Goal: Find specific page/section: Find specific page/section

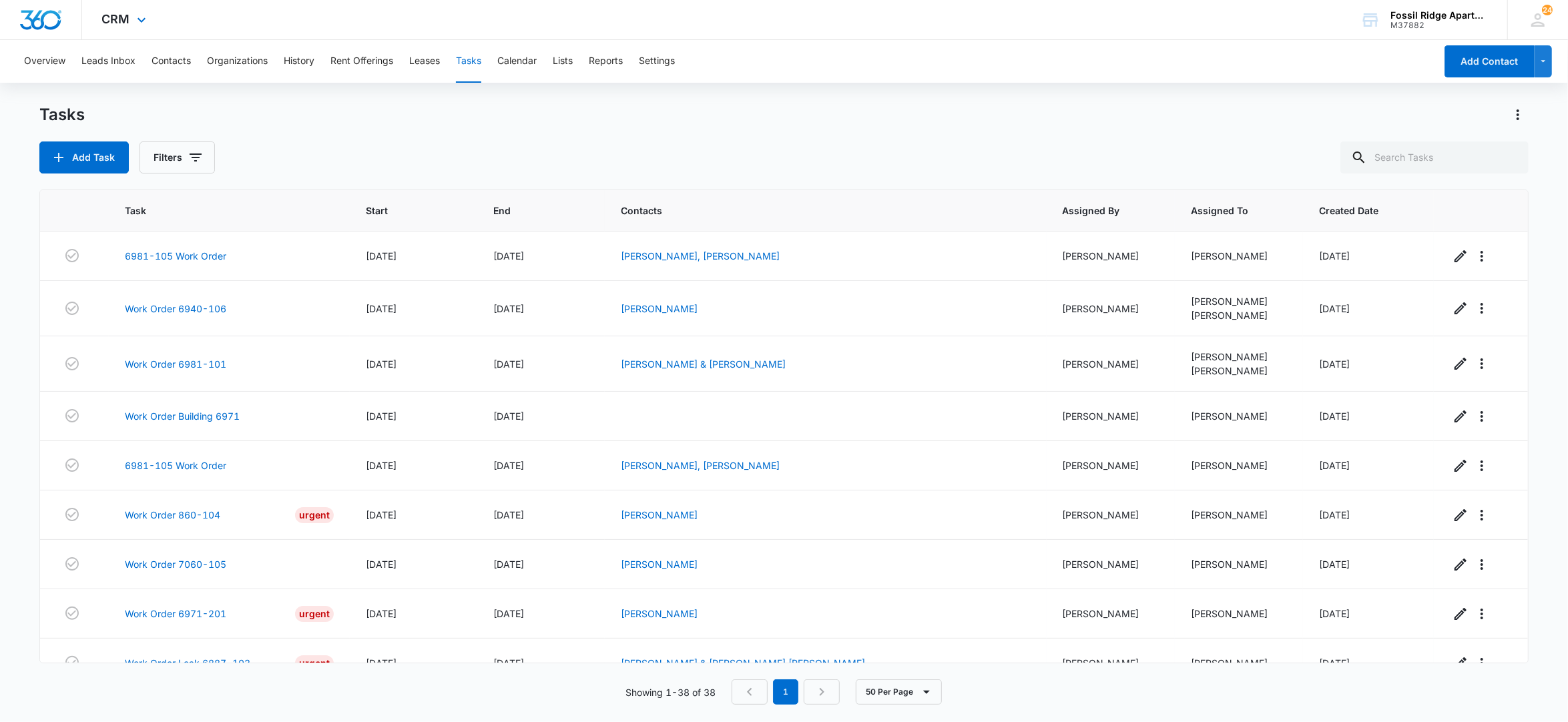
scroll to position [874, 0]
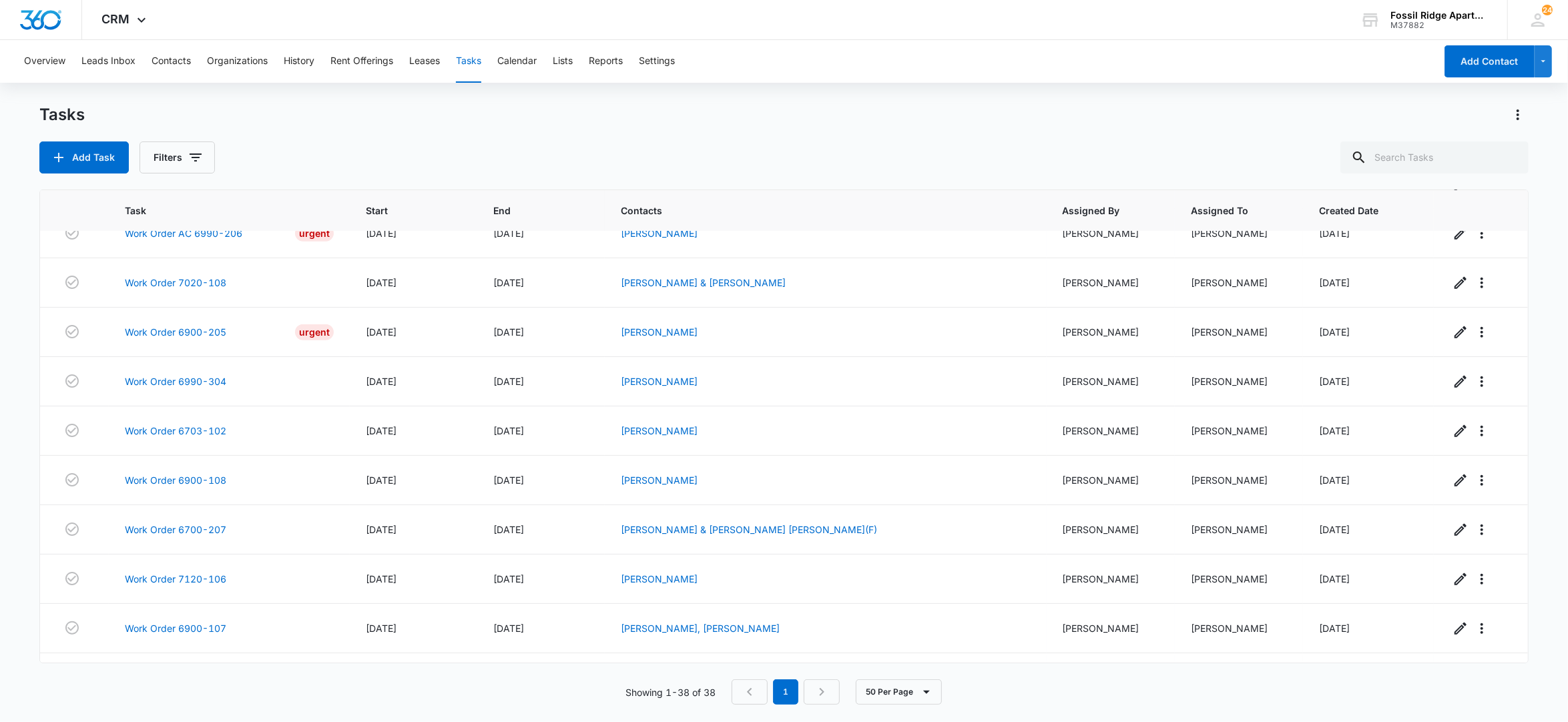
click at [147, 55] on div "Overview Leads Inbox Contacts Organizations History Rent Offerings Leases Tasks…" at bounding box center [725, 61] width 1419 height 42
click at [167, 54] on button "Contacts" at bounding box center [171, 61] width 39 height 42
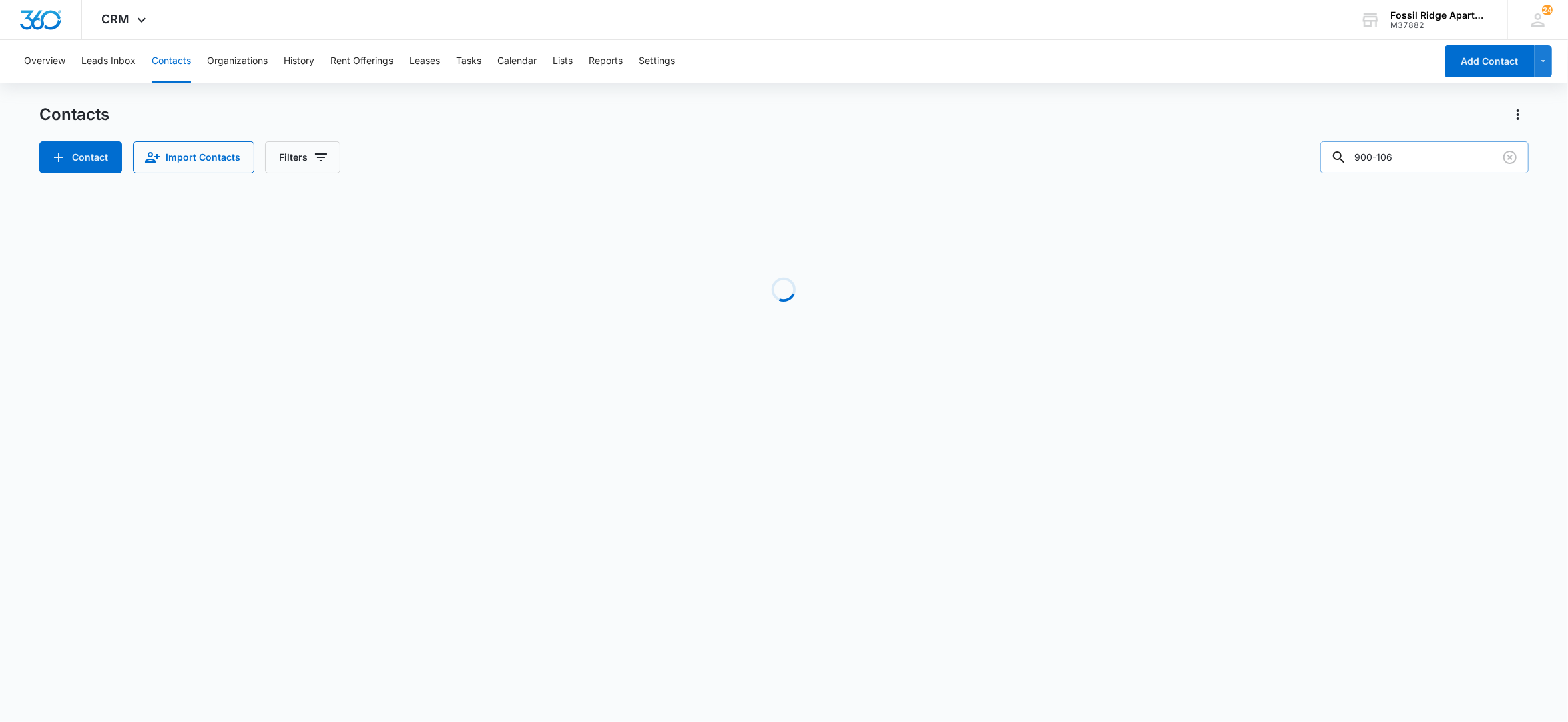
click at [1415, 143] on input "900-106" at bounding box center [1424, 157] width 208 height 32
drag, startPoint x: 1405, startPoint y: 145, endPoint x: 1271, endPoint y: 155, distance: 134.4
click at [1271, 155] on div "Contact Import Contacts Filters 900-106" at bounding box center [784, 157] width 1490 height 32
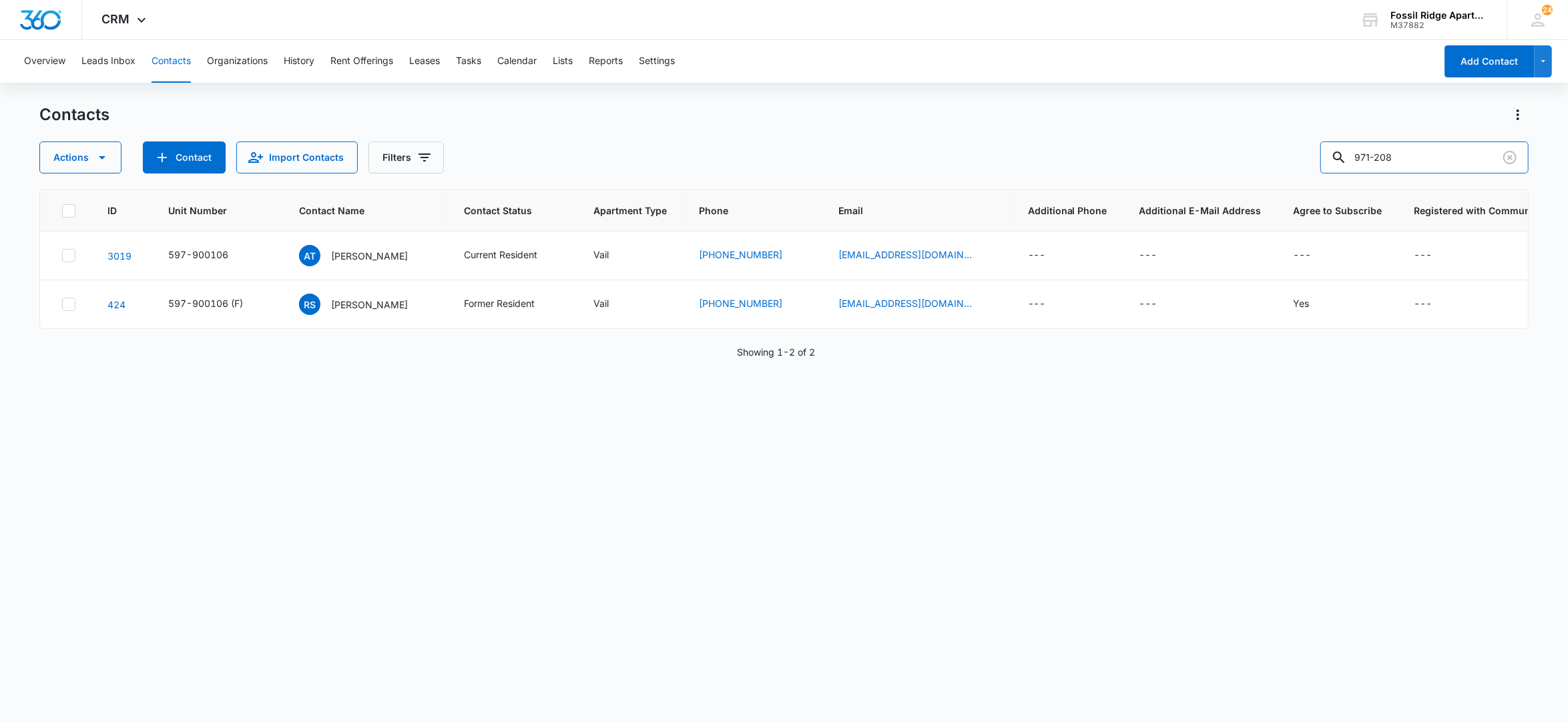
type input "971-208"
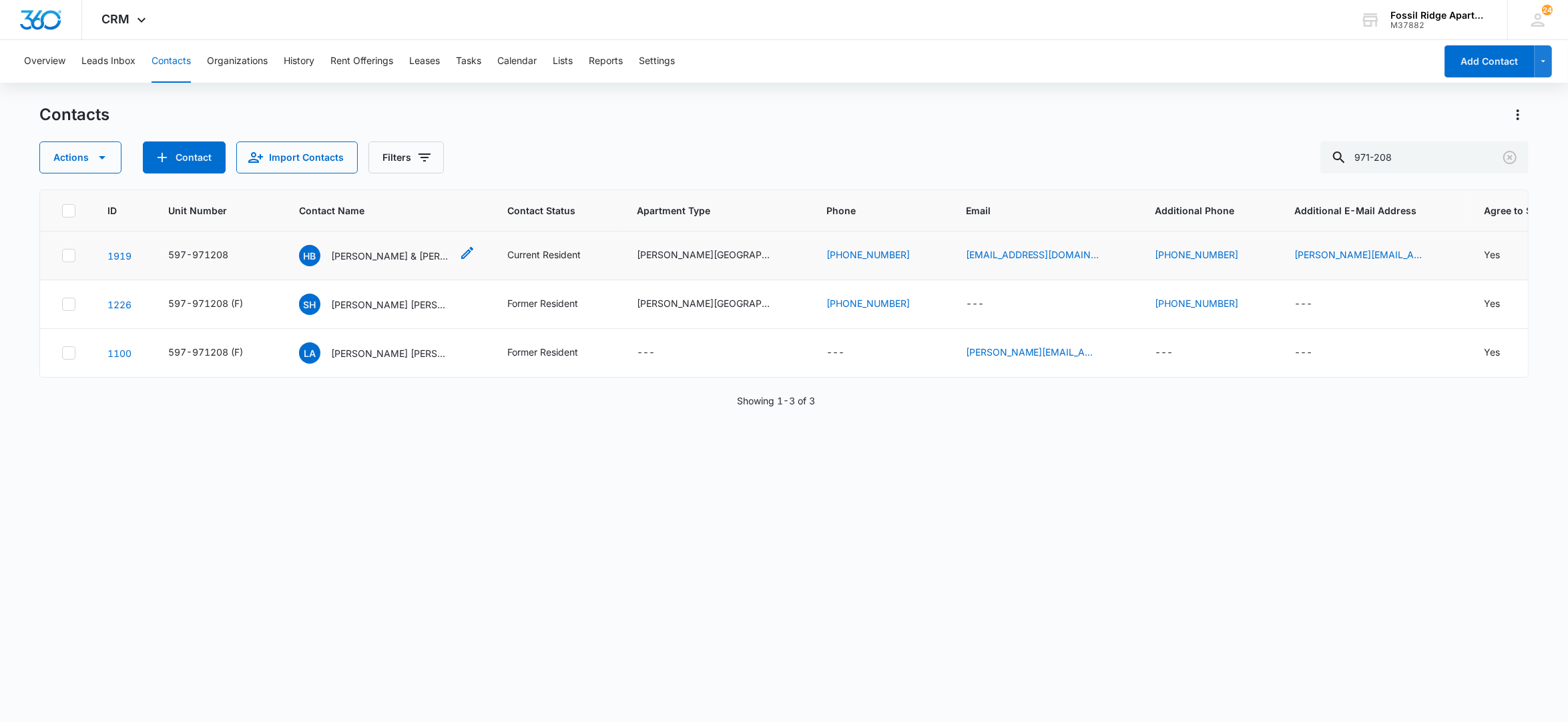
click at [366, 253] on p "[PERSON_NAME] & [PERSON_NAME]" at bounding box center [391, 256] width 120 height 14
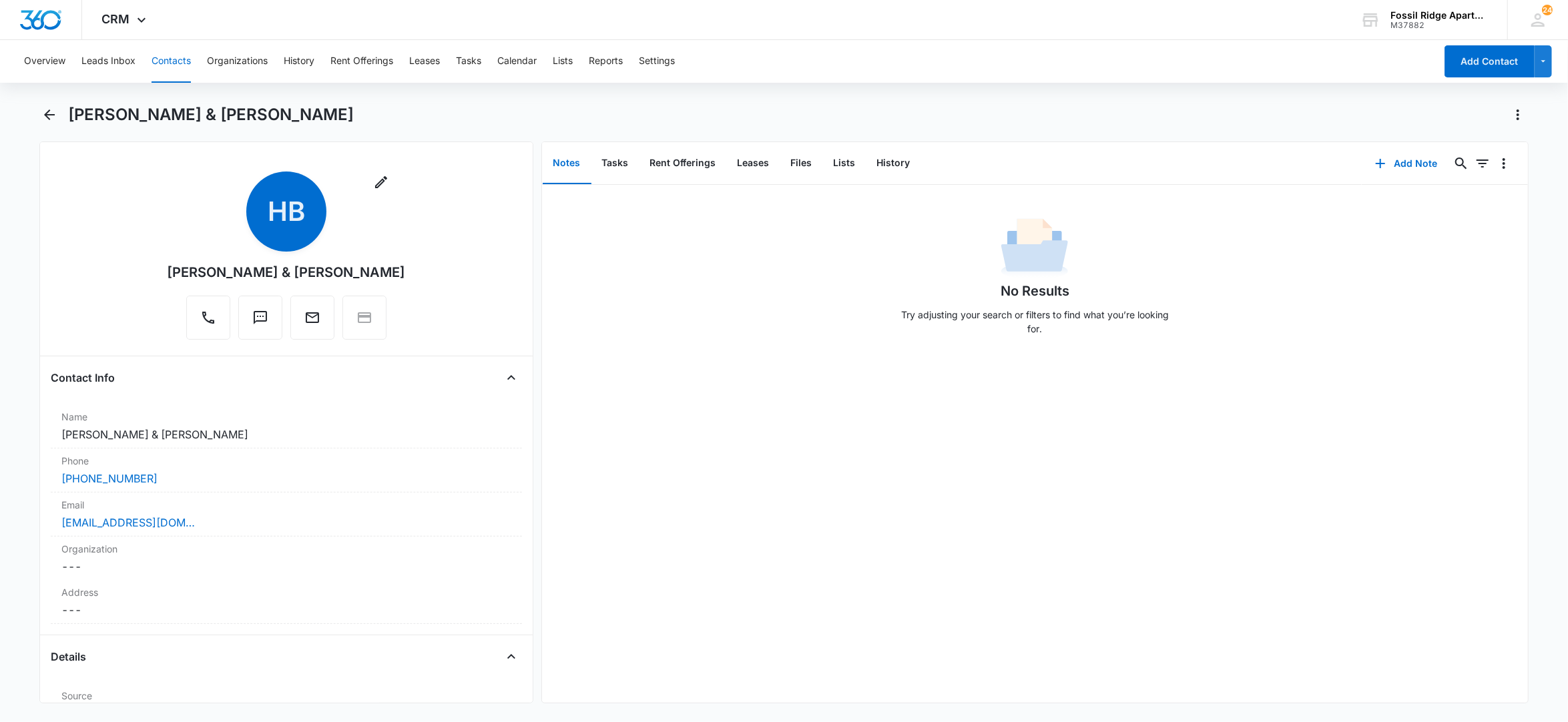
click at [184, 63] on button "Contacts" at bounding box center [171, 61] width 39 height 42
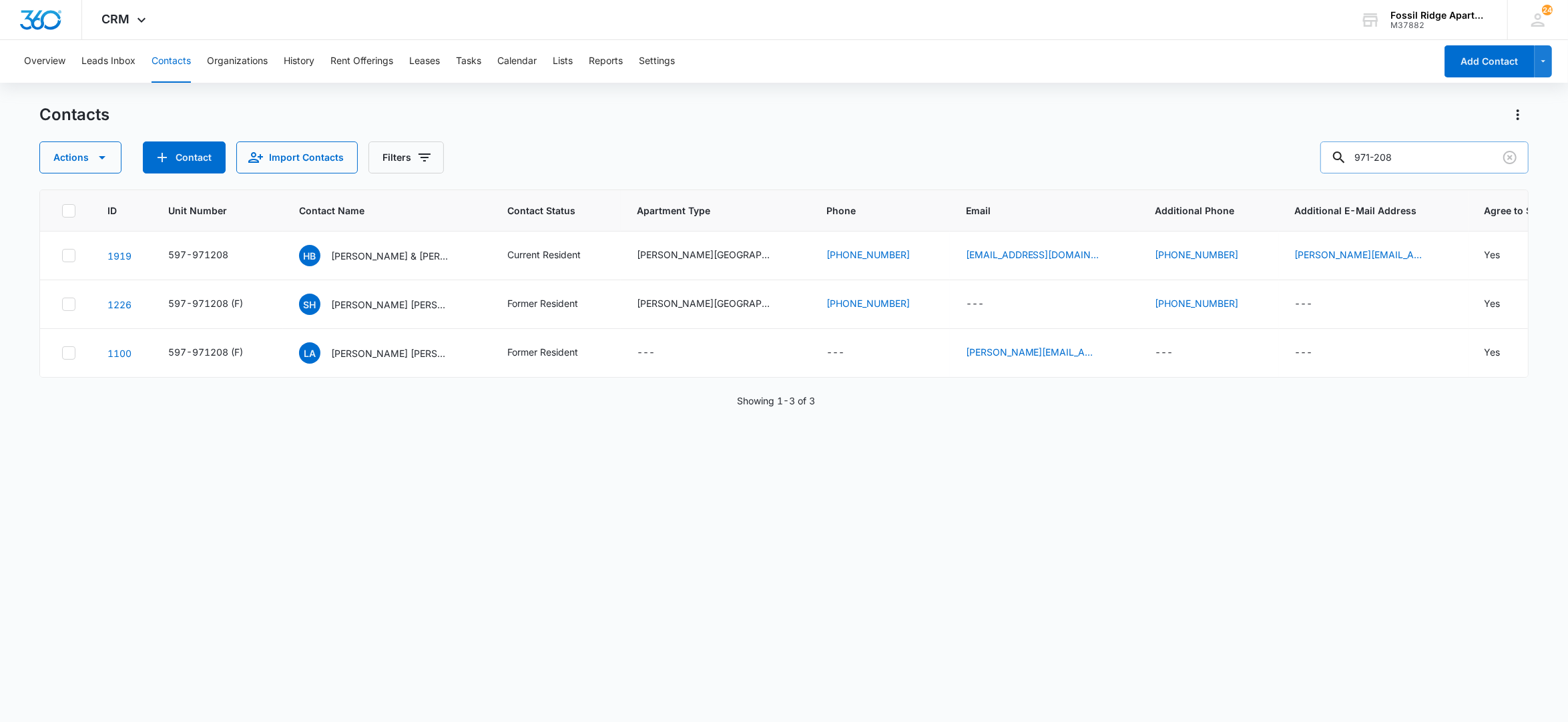
click at [1436, 152] on input "971-208" at bounding box center [1424, 157] width 208 height 32
type input "9"
type input "901-305"
